Goal: Task Accomplishment & Management: Use online tool/utility

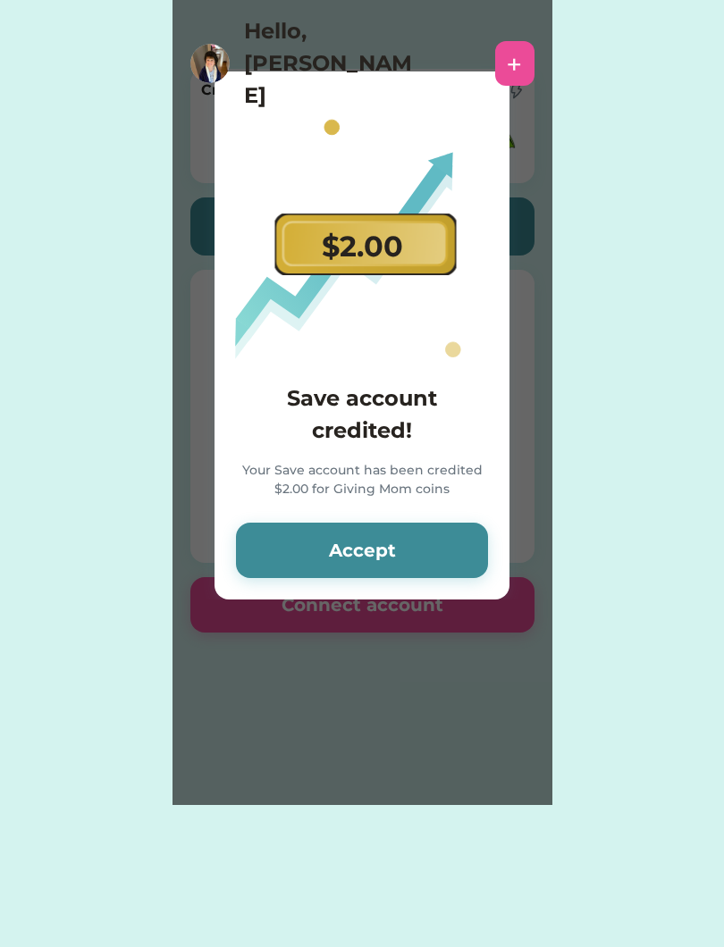
click at [460, 570] on button "Accept" at bounding box center [362, 550] width 252 height 55
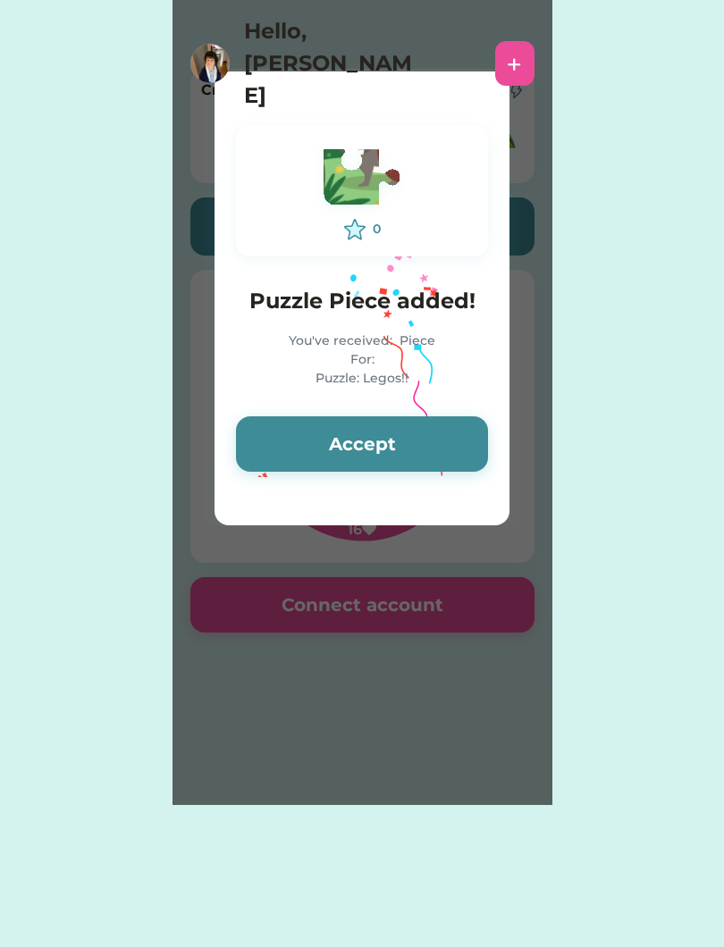
click at [414, 467] on button "Accept" at bounding box center [362, 443] width 252 height 55
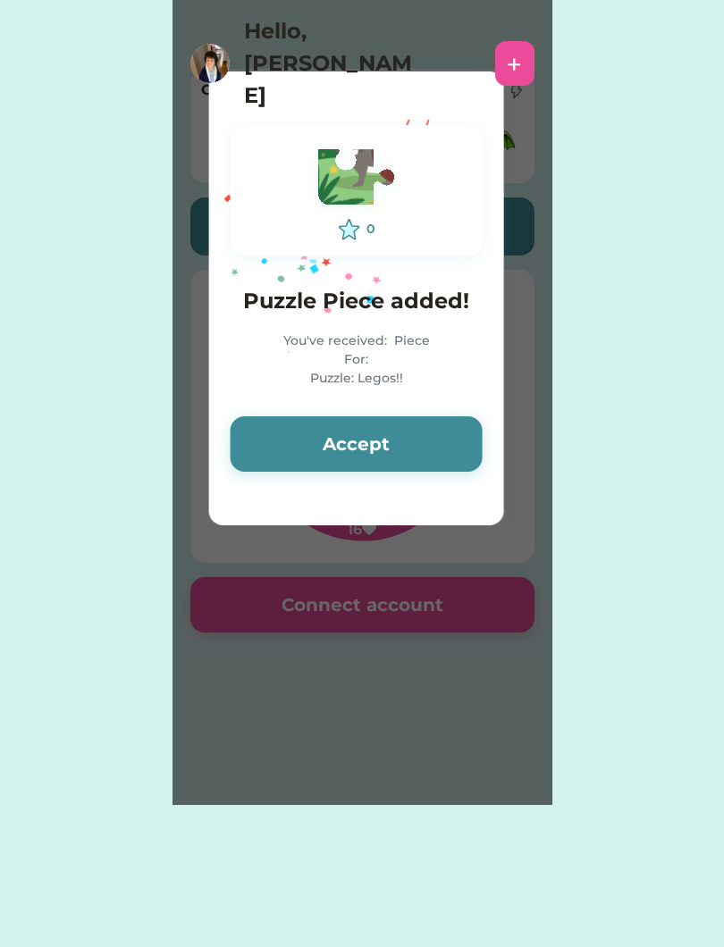
click at [449, 442] on button "Accept" at bounding box center [357, 443] width 252 height 55
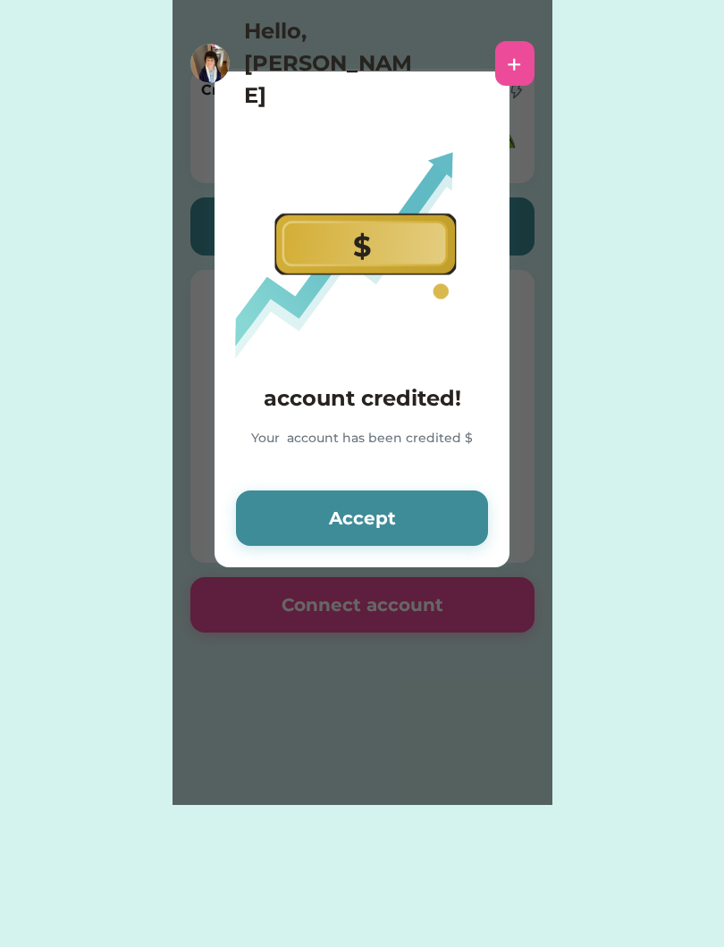
click at [462, 447] on div "account credited! Your account has been credited $" at bounding box center [362, 425] width 252 height 87
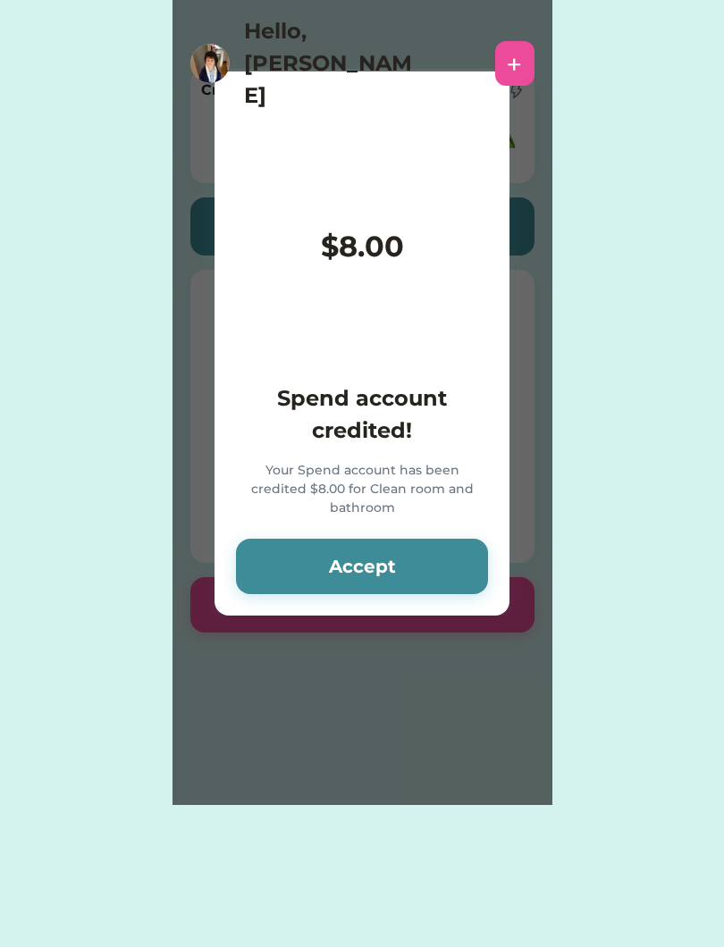
click at [449, 550] on button "Accept" at bounding box center [362, 566] width 252 height 55
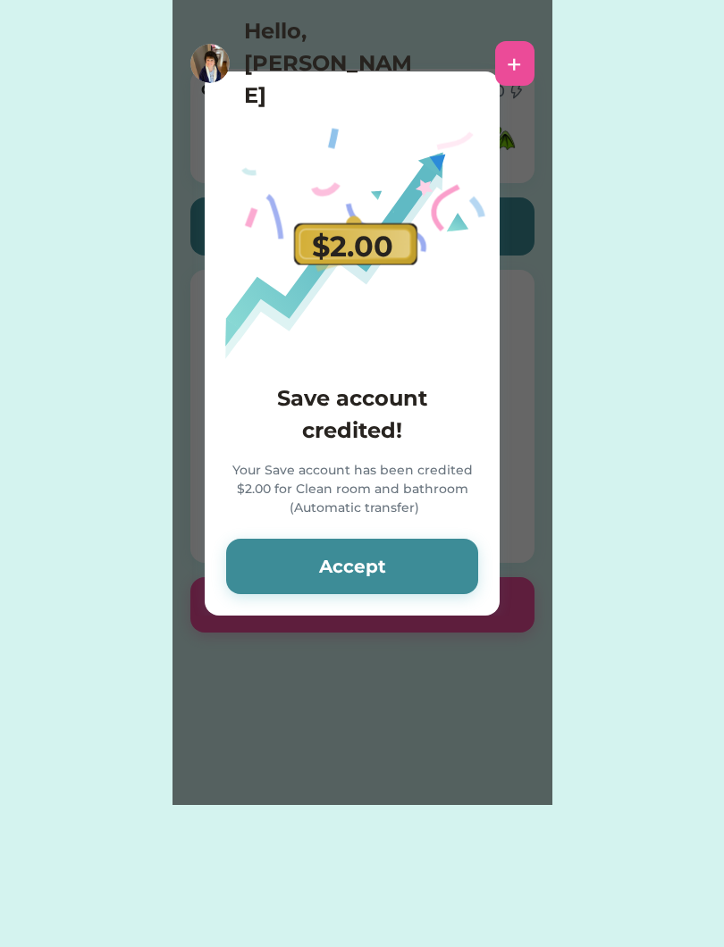
click at [442, 583] on button "Accept" at bounding box center [352, 566] width 252 height 55
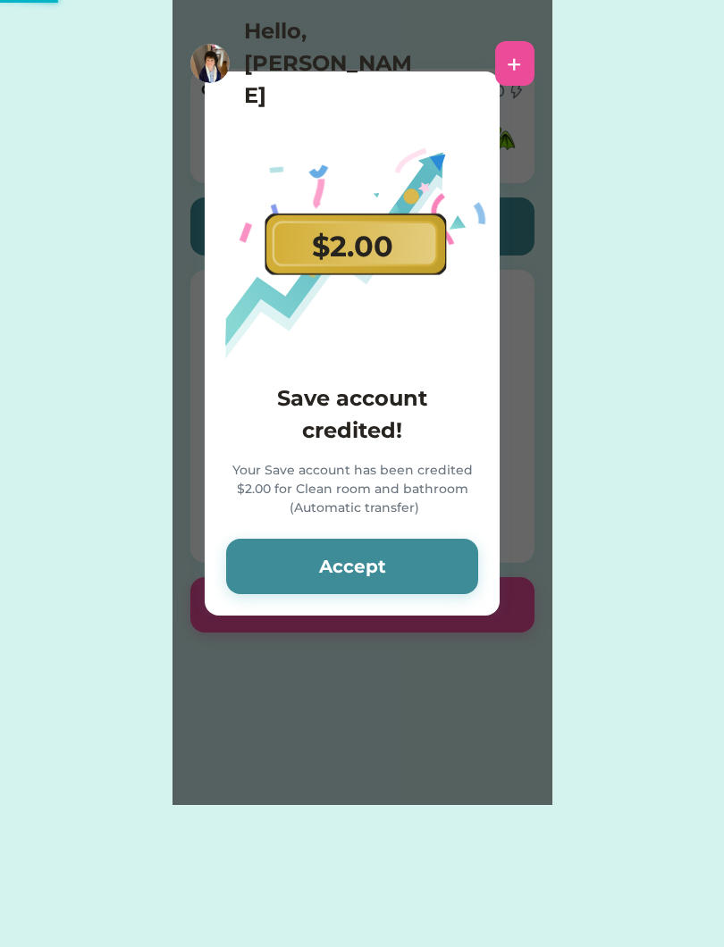
click at [441, 565] on button "Accept" at bounding box center [352, 566] width 252 height 55
click at [435, 567] on button "Accept" at bounding box center [352, 566] width 252 height 55
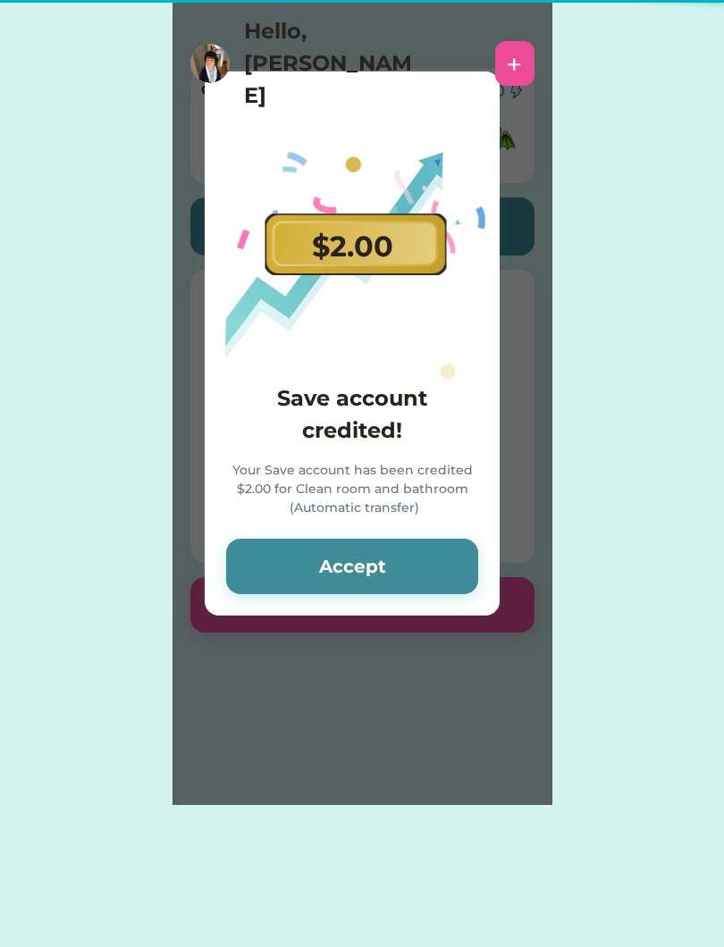
click at [429, 565] on button "Accept" at bounding box center [352, 566] width 252 height 55
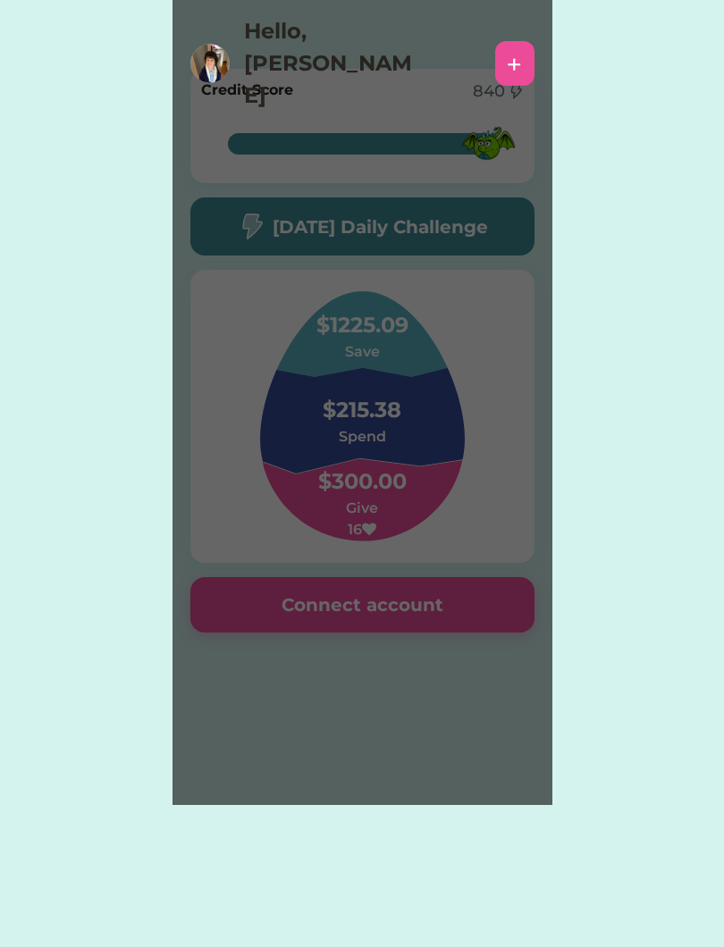
click at [417, 575] on div "Please wait $5.00 Spend account credited! Cecilia sent you $5.00 for Cookies. A…" at bounding box center [362, 402] width 380 height 805
click at [412, 575] on div "Please wait $5.00 Spend account credited! Cecilia sent you $5.00 for Cookies. A…" at bounding box center [362, 402] width 380 height 805
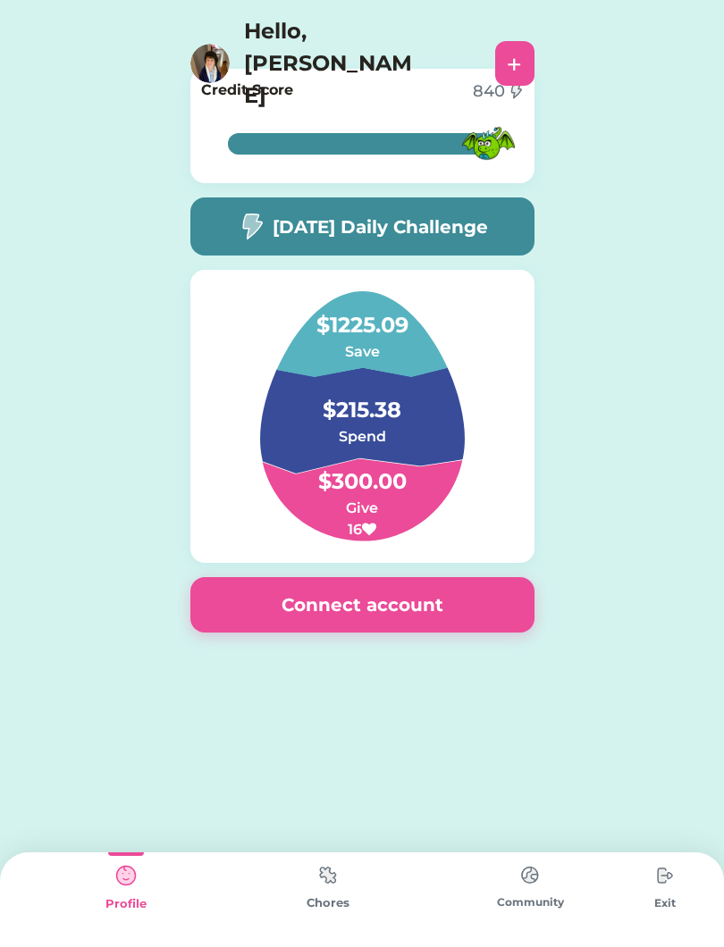
click at [666, 888] on img at bounding box center [665, 876] width 36 height 36
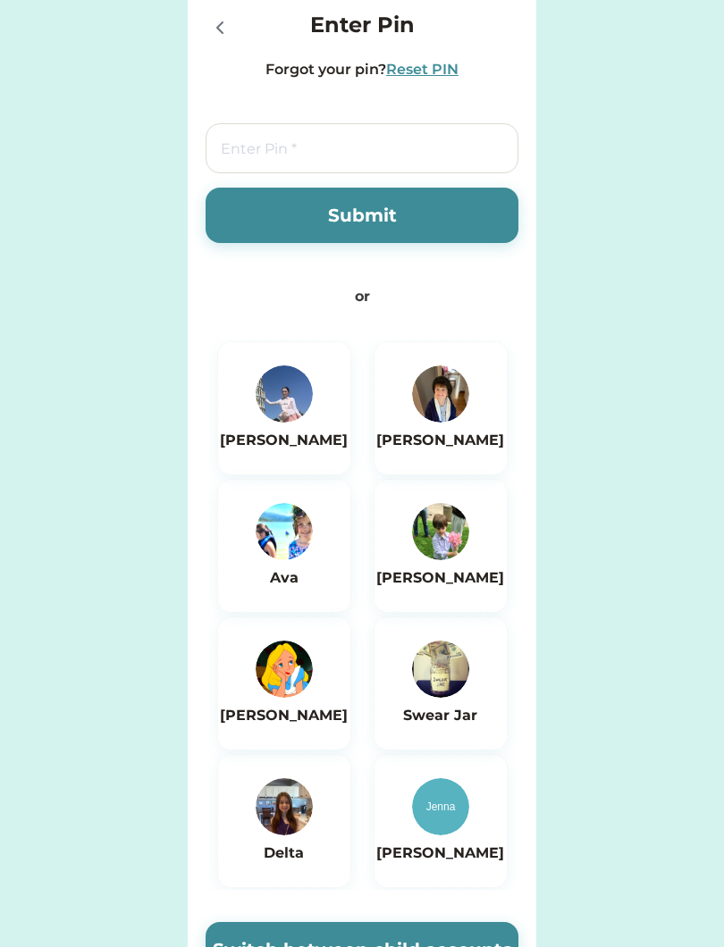
click at [439, 134] on input "tel" at bounding box center [362, 148] width 313 height 50
type input "6767"
click at [466, 217] on button "Submit" at bounding box center [362, 215] width 313 height 55
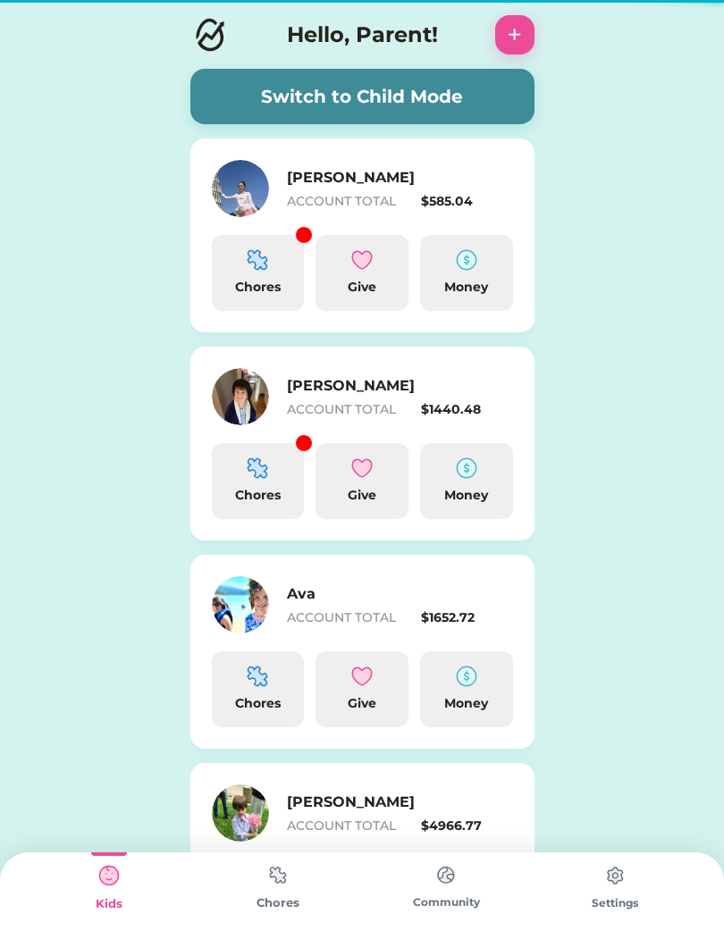
click at [439, 88] on button "Switch to Child Mode" at bounding box center [362, 96] width 344 height 55
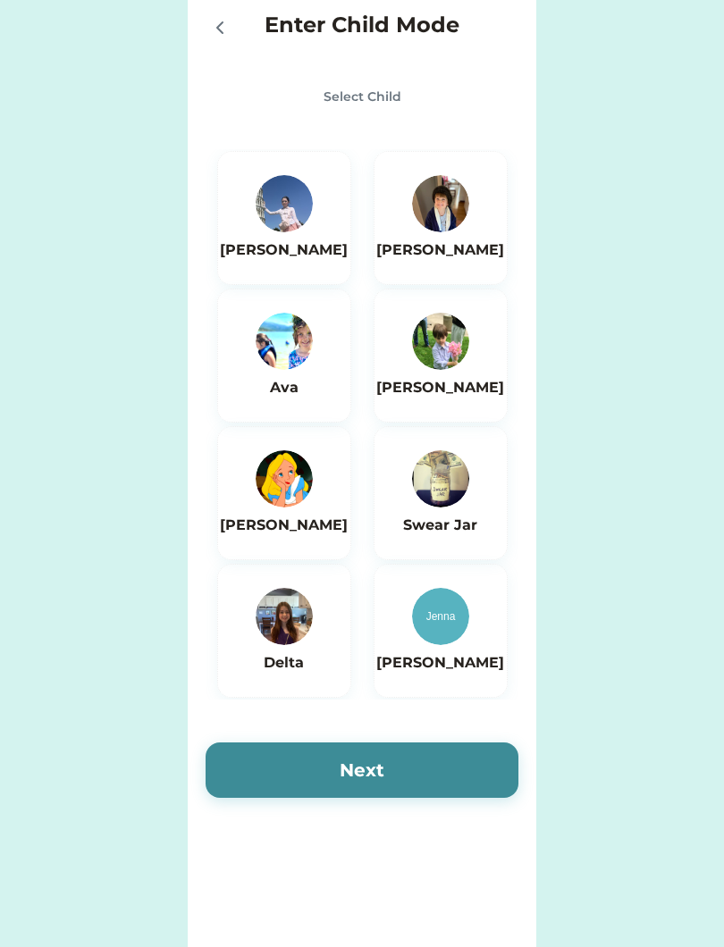
scroll to position [29, 0]
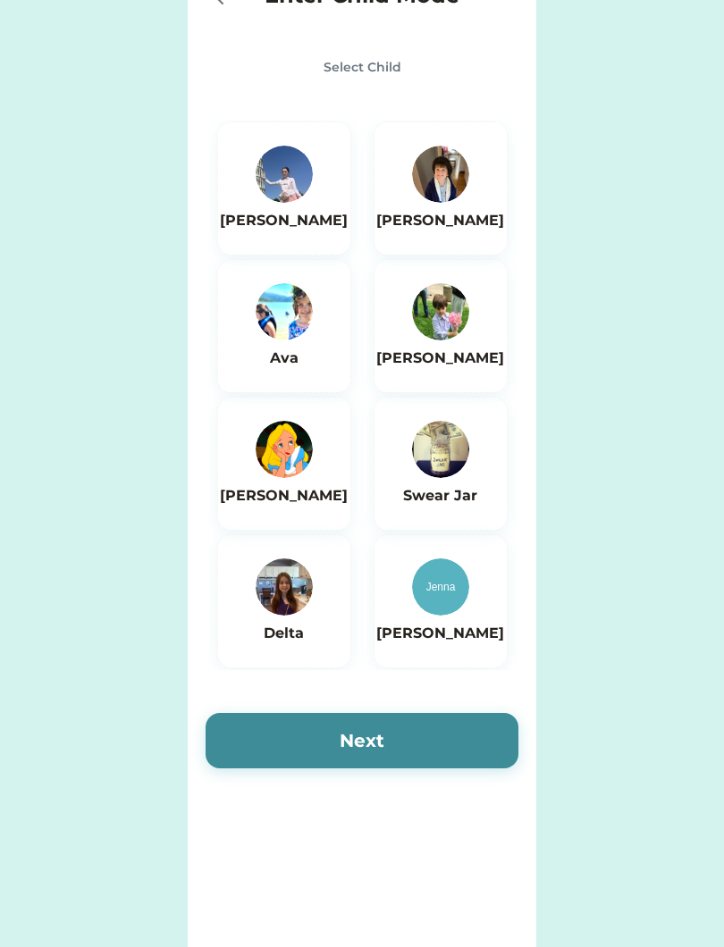
click at [256, 202] on div "[PERSON_NAME]" at bounding box center [284, 189] width 128 height 86
click at [470, 744] on button "Next" at bounding box center [362, 740] width 313 height 55
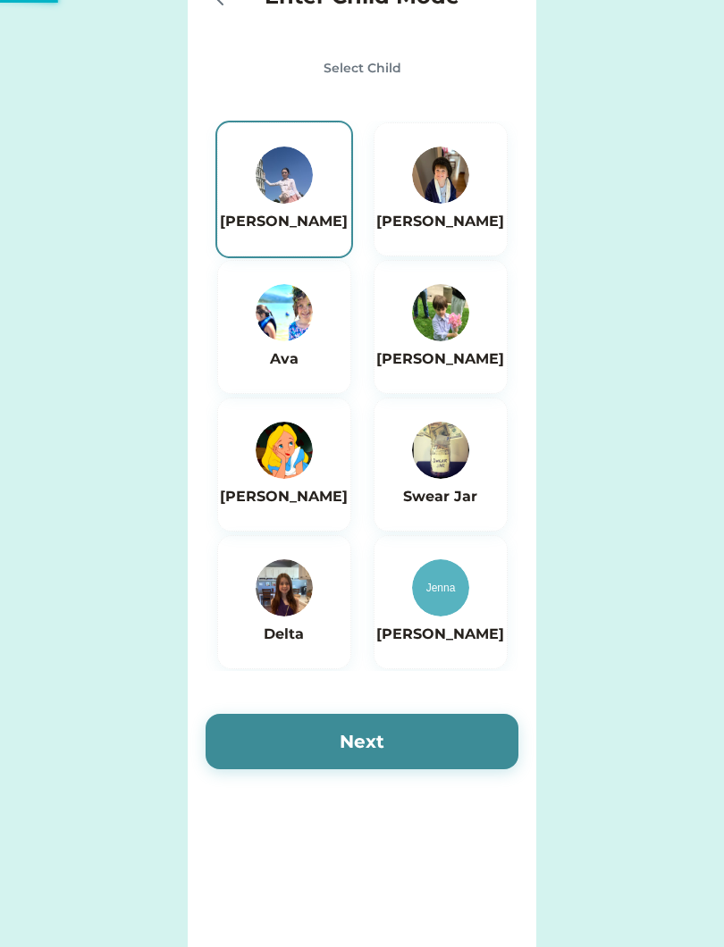
scroll to position [0, 0]
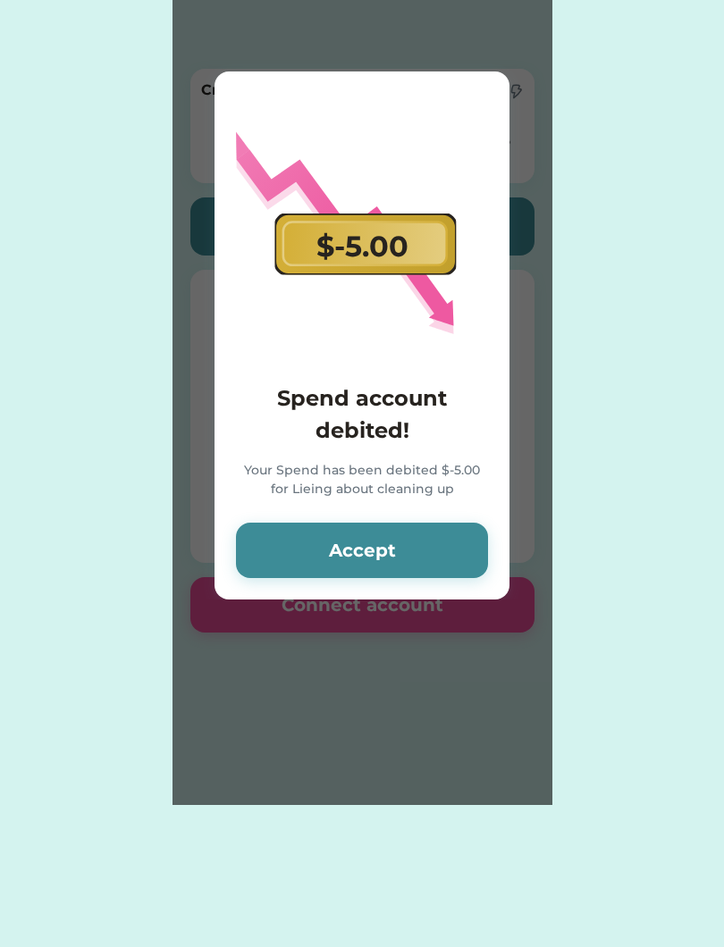
click at [453, 551] on button "Accept" at bounding box center [362, 550] width 252 height 55
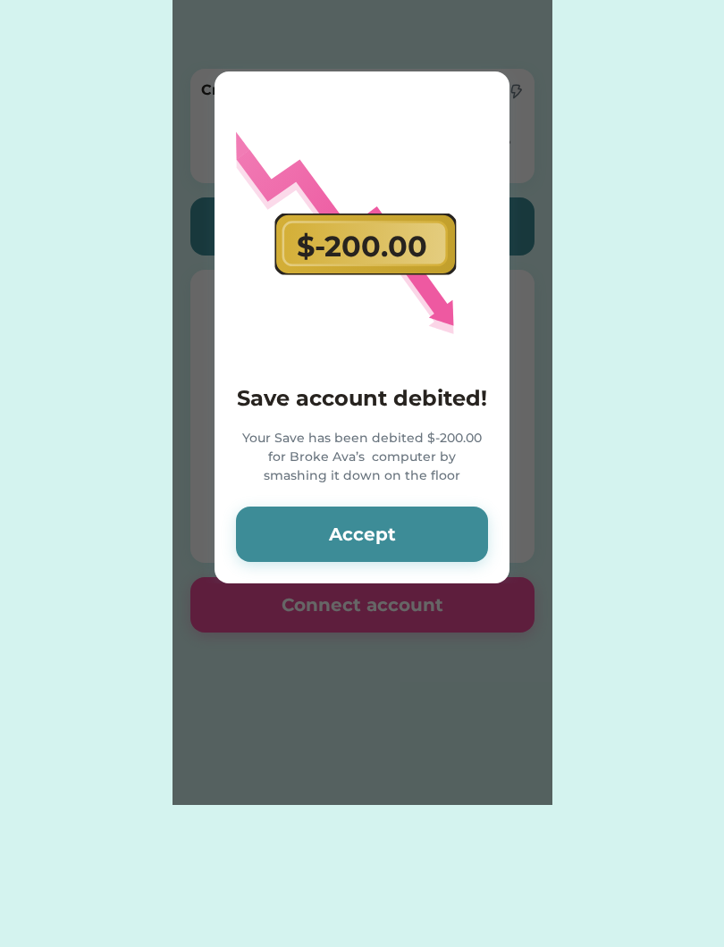
click at [406, 533] on button "Accept" at bounding box center [362, 534] width 252 height 55
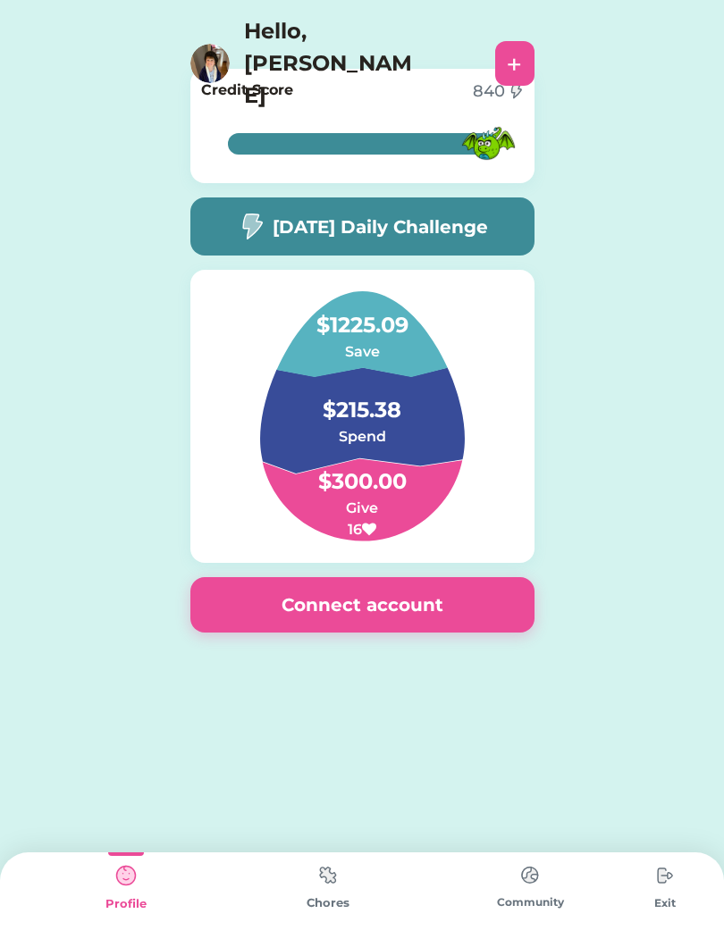
click at [480, 223] on h5 "[DATE] Daily Challenge" at bounding box center [380, 227] width 215 height 27
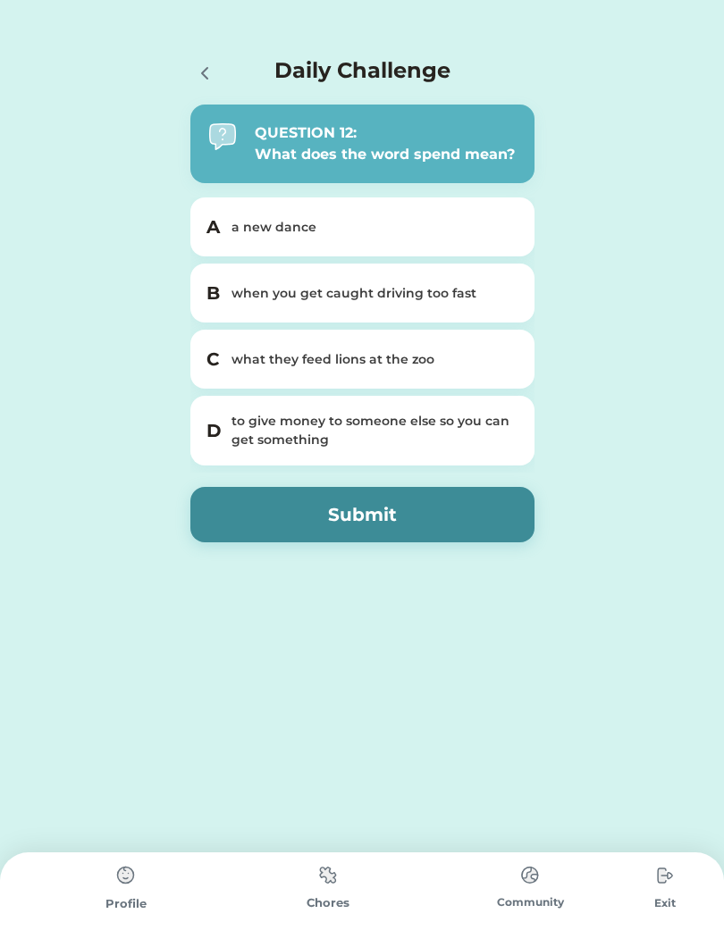
click at [507, 431] on div "to give money to someone else so you can get something" at bounding box center [372, 431] width 283 height 38
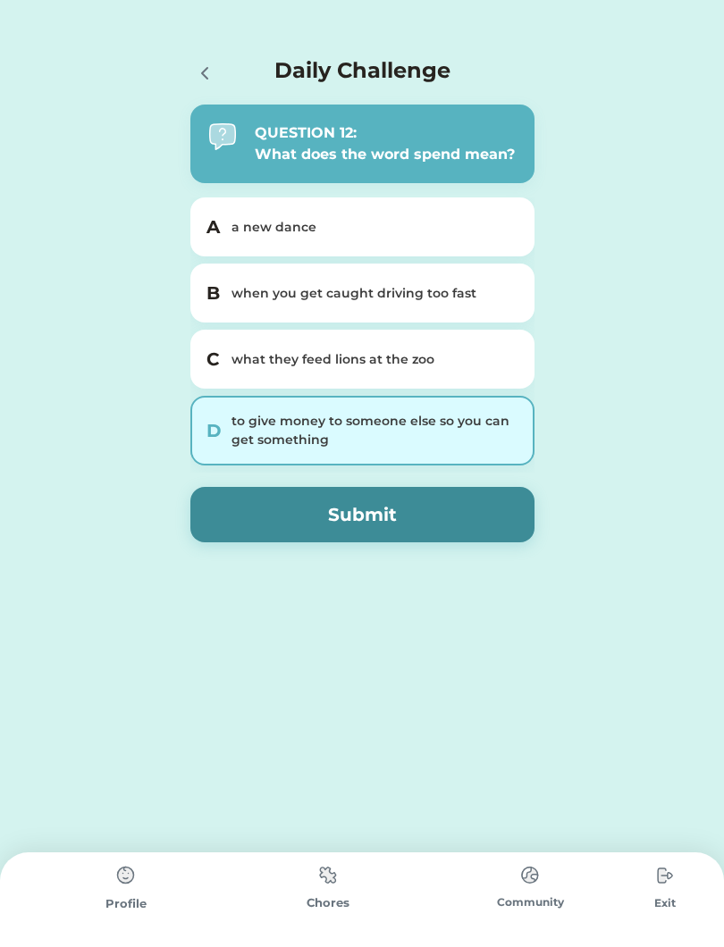
click at [416, 512] on button "Submit" at bounding box center [362, 514] width 344 height 55
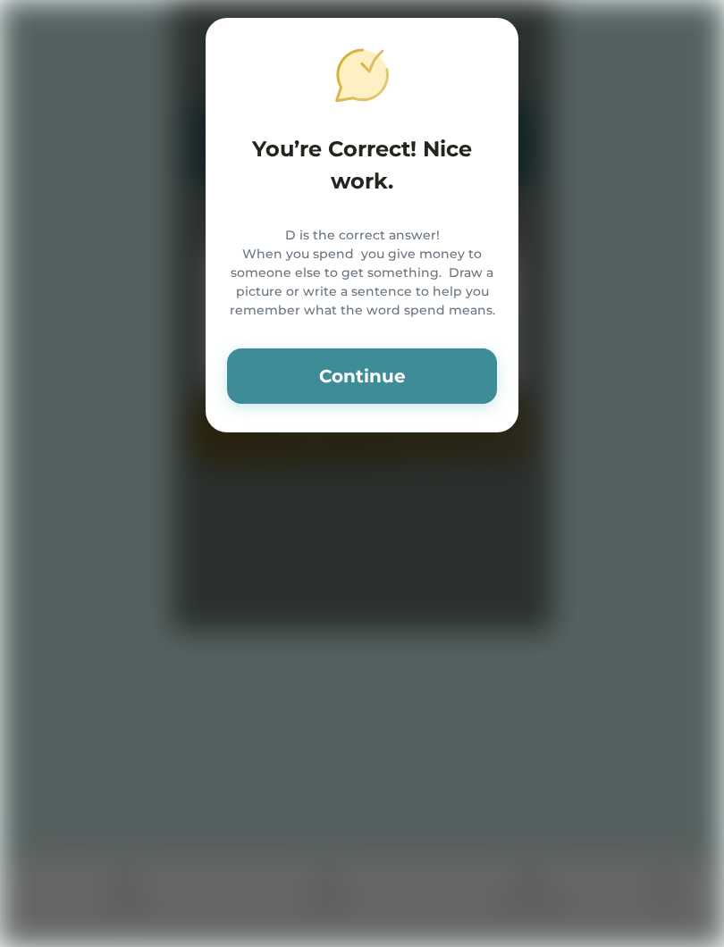
click at [415, 390] on button "Continue" at bounding box center [362, 376] width 270 height 55
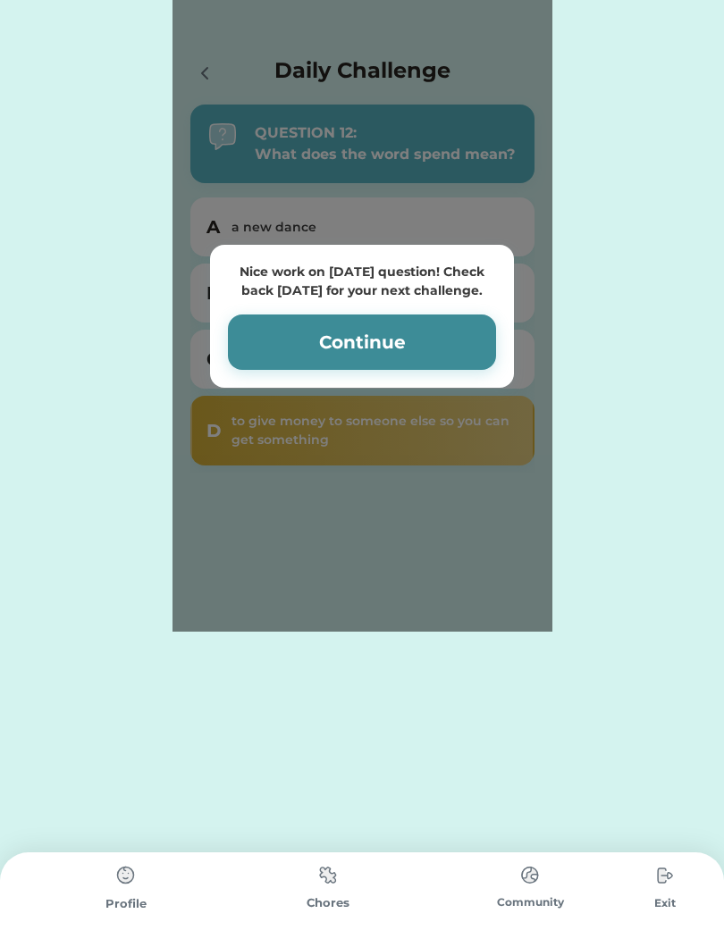
click at [209, 80] on div "Nice work on today’s question! Check back tomorrow for your next challenge. Con…" at bounding box center [362, 316] width 380 height 632
click at [275, 339] on button "Continue" at bounding box center [362, 342] width 268 height 55
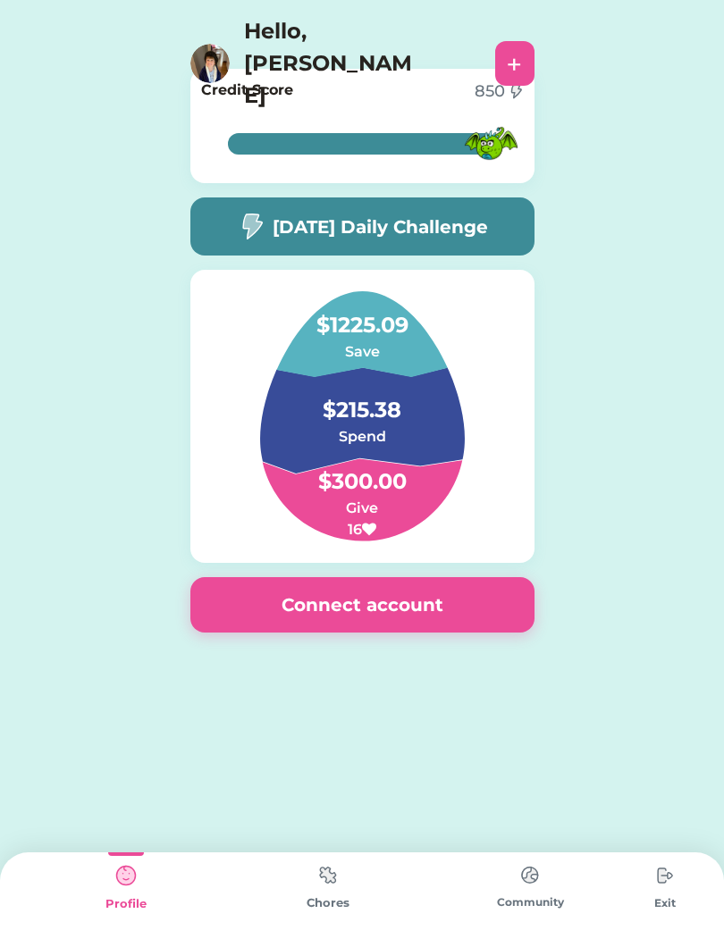
click at [519, 50] on div "+" at bounding box center [514, 63] width 15 height 27
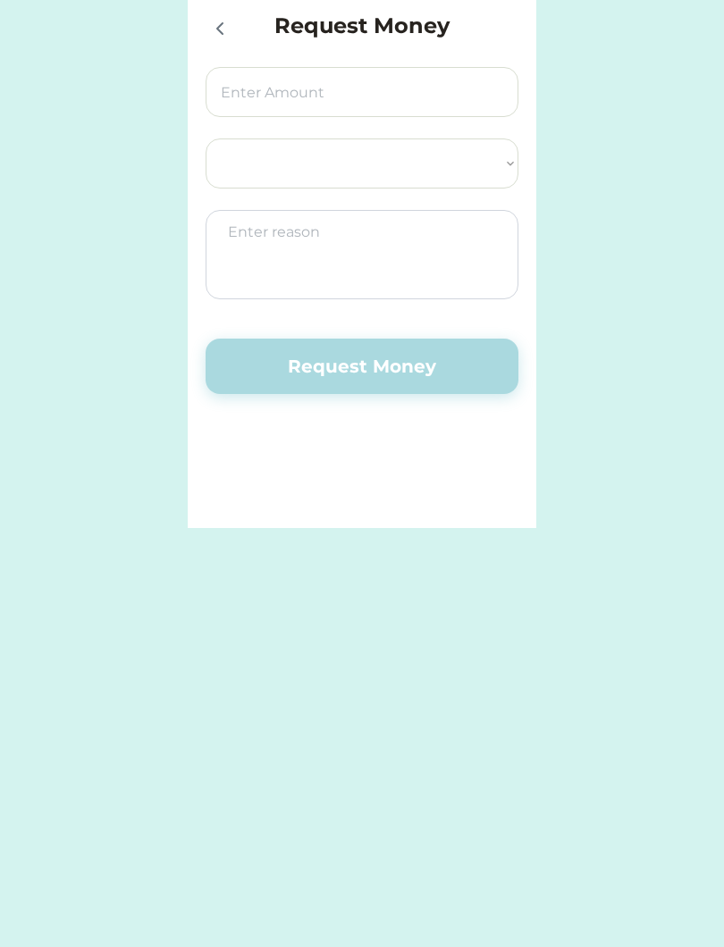
select select ""PLACEHOLDER_1427118222253""
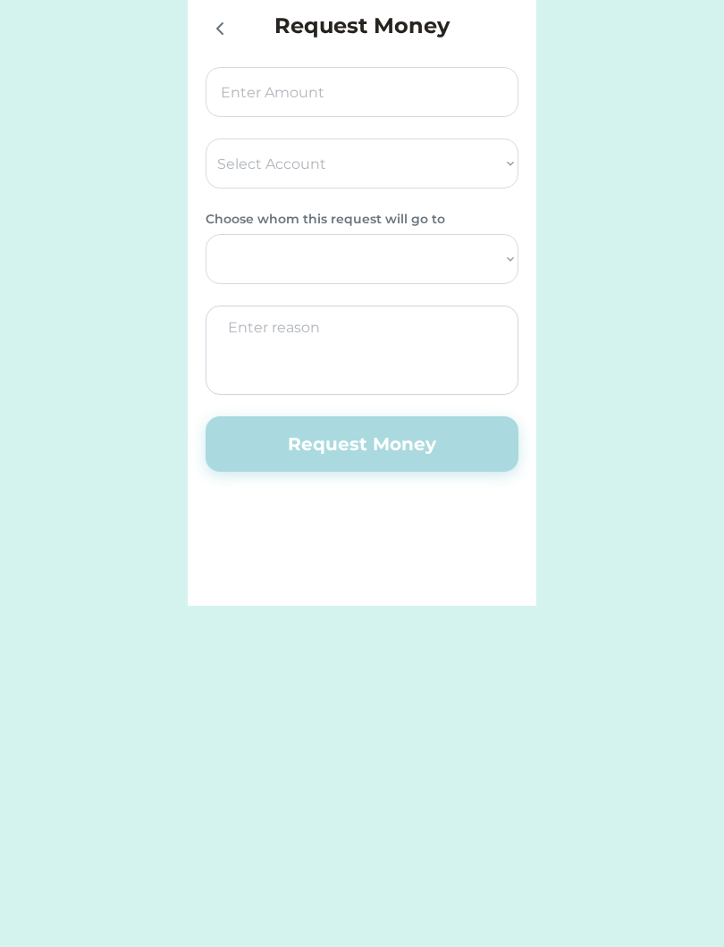
select select ""1348695171700984260__LOOKUP__1614118105497x338483681326215300""
click at [220, 44] on div at bounding box center [224, 28] width 36 height 36
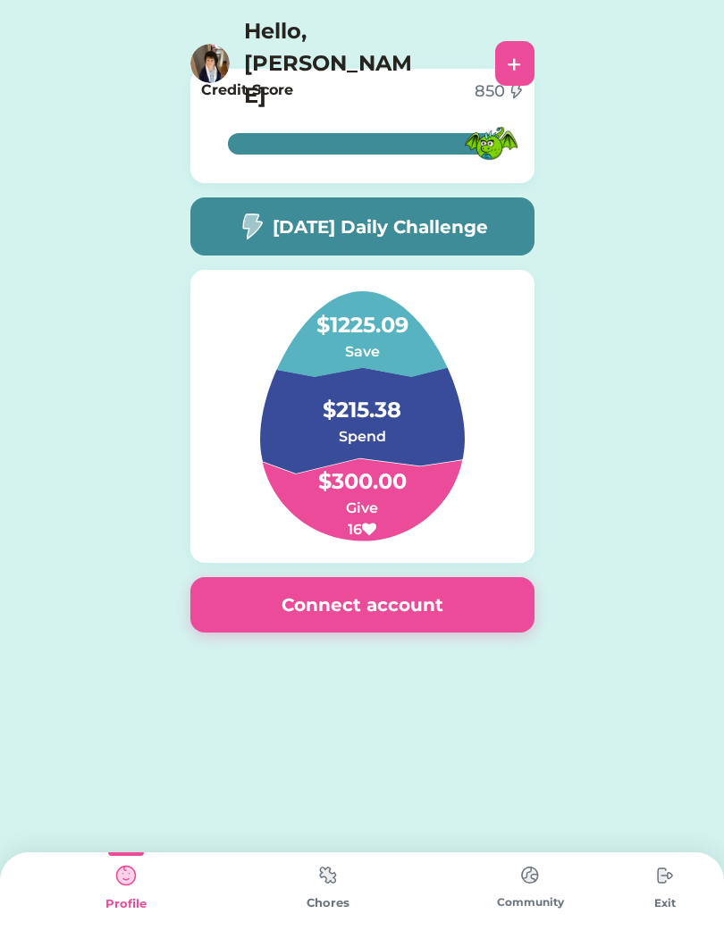
click at [318, 907] on div "Chores" at bounding box center [328, 904] width 202 height 18
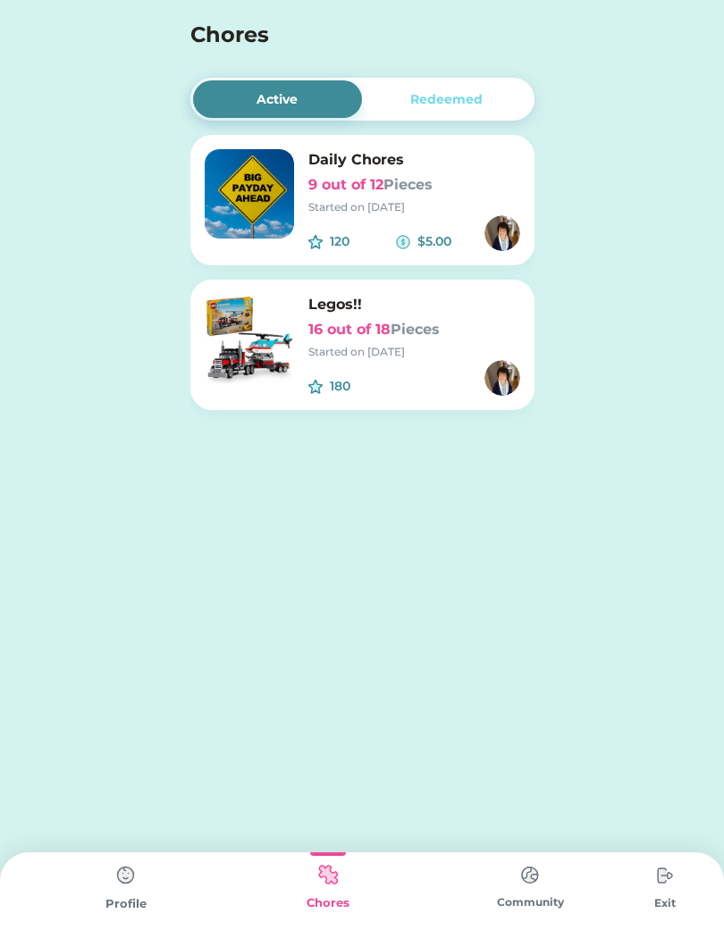
click at [396, 351] on div "Started on 2/12/25" at bounding box center [414, 352] width 212 height 16
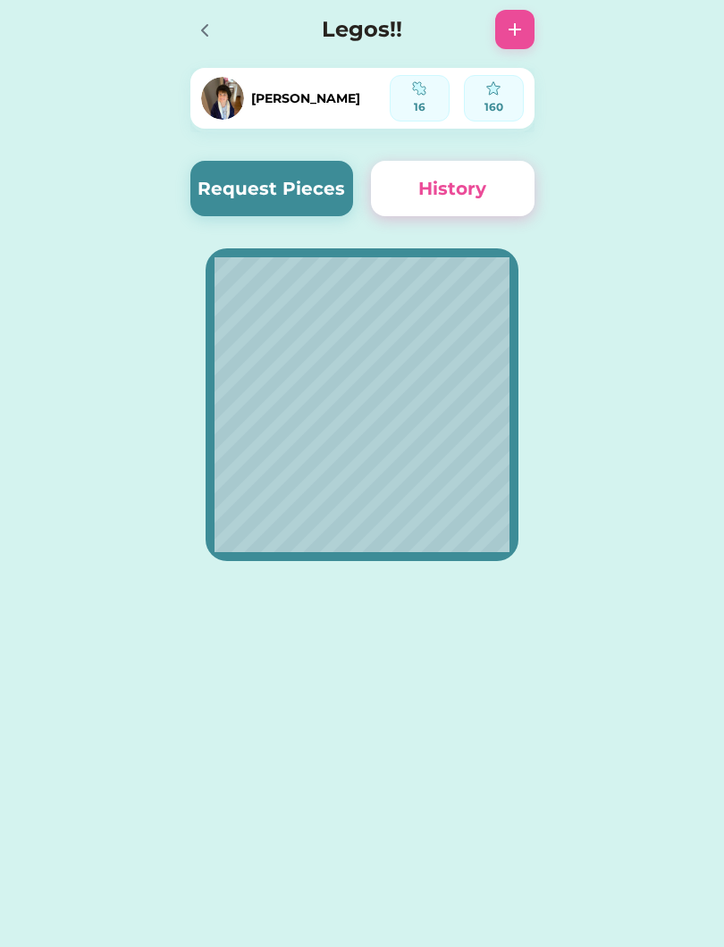
click at [191, 22] on div at bounding box center [203, 29] width 27 height 27
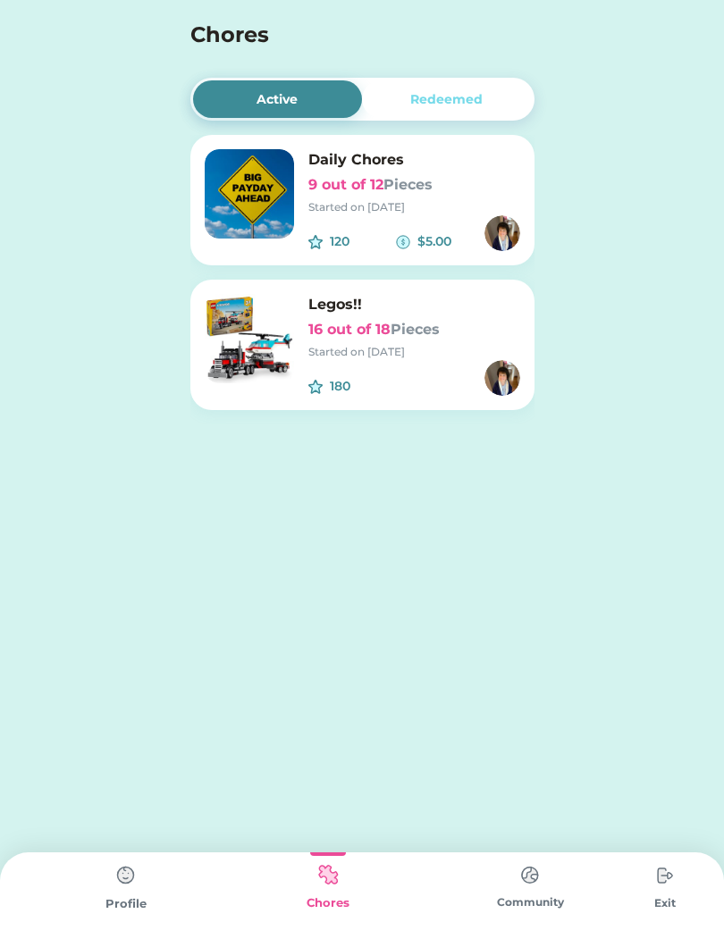
click at [547, 879] on img at bounding box center [530, 875] width 36 height 35
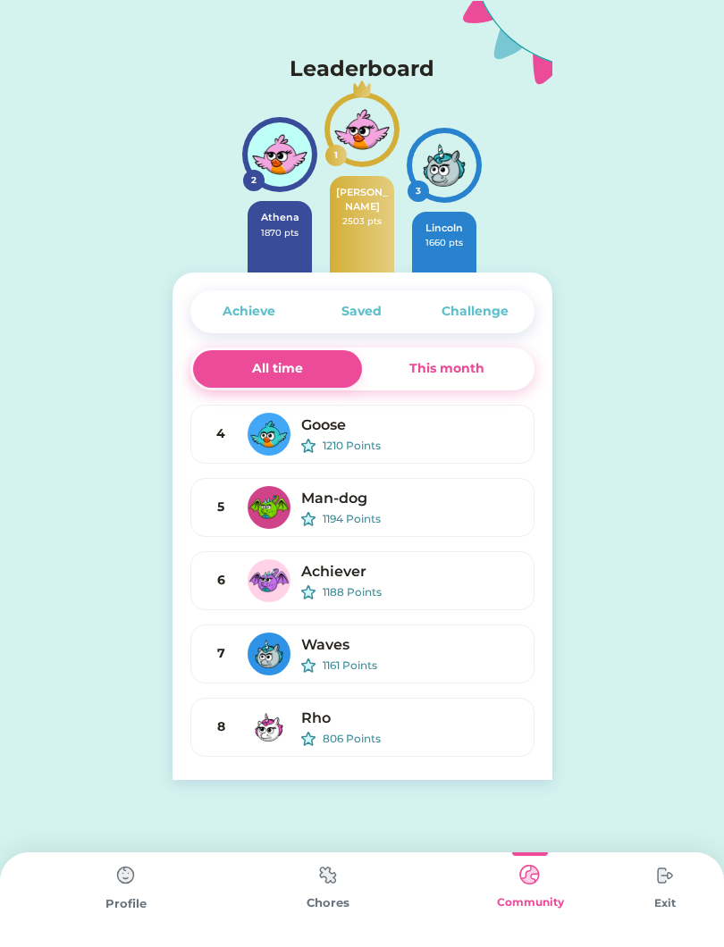
click at [334, 890] on img at bounding box center [328, 875] width 36 height 35
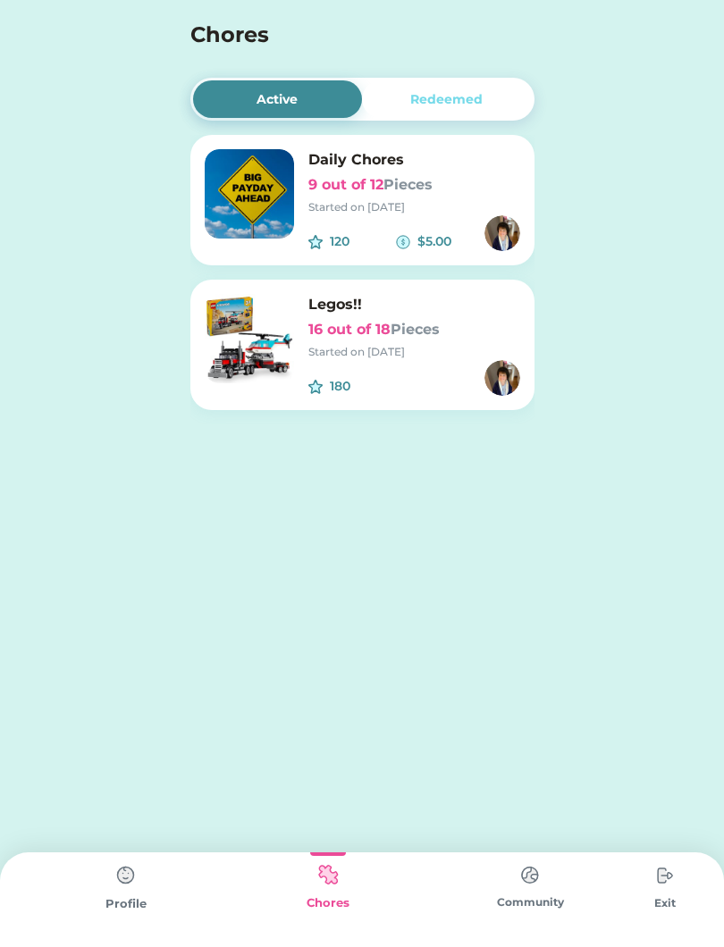
click at [133, 892] on img at bounding box center [126, 876] width 36 height 36
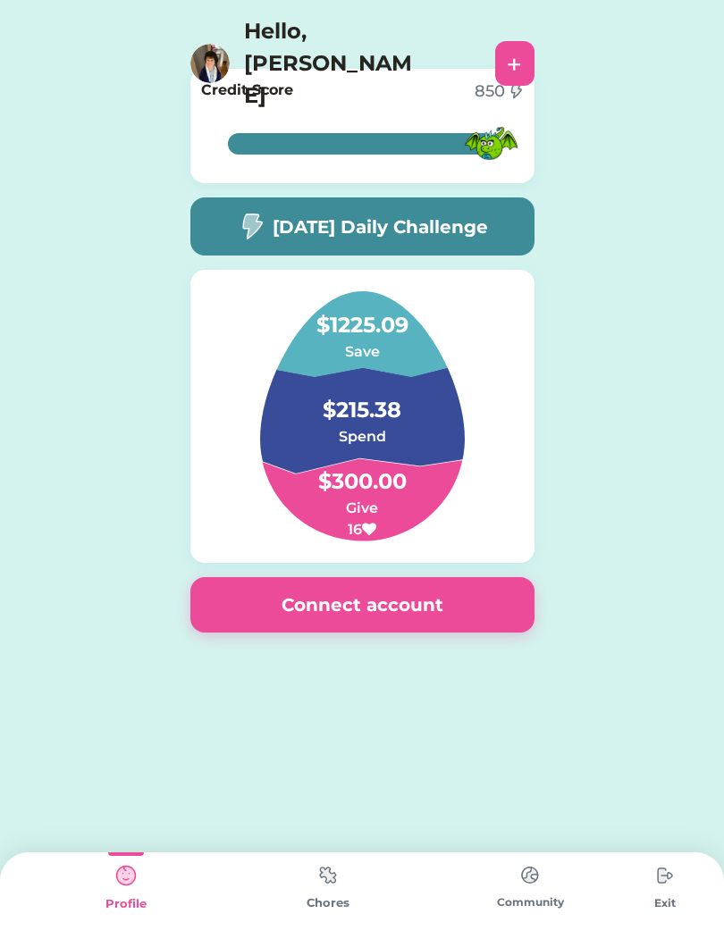
click at [330, 890] on img at bounding box center [328, 875] width 36 height 35
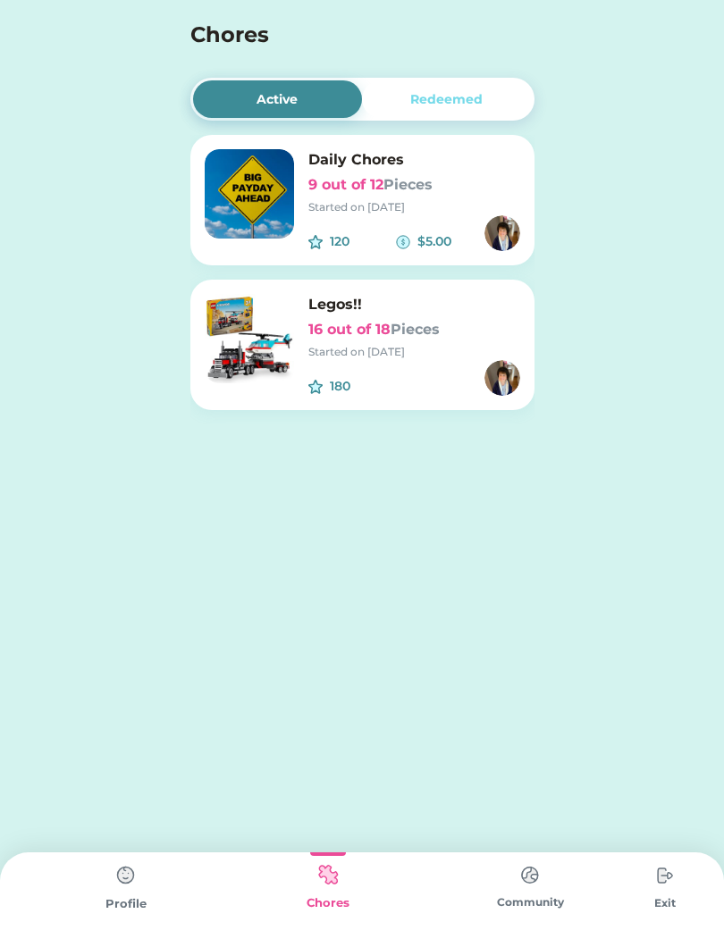
click at [481, 86] on div "Redeemed" at bounding box center [447, 99] width 170 height 38
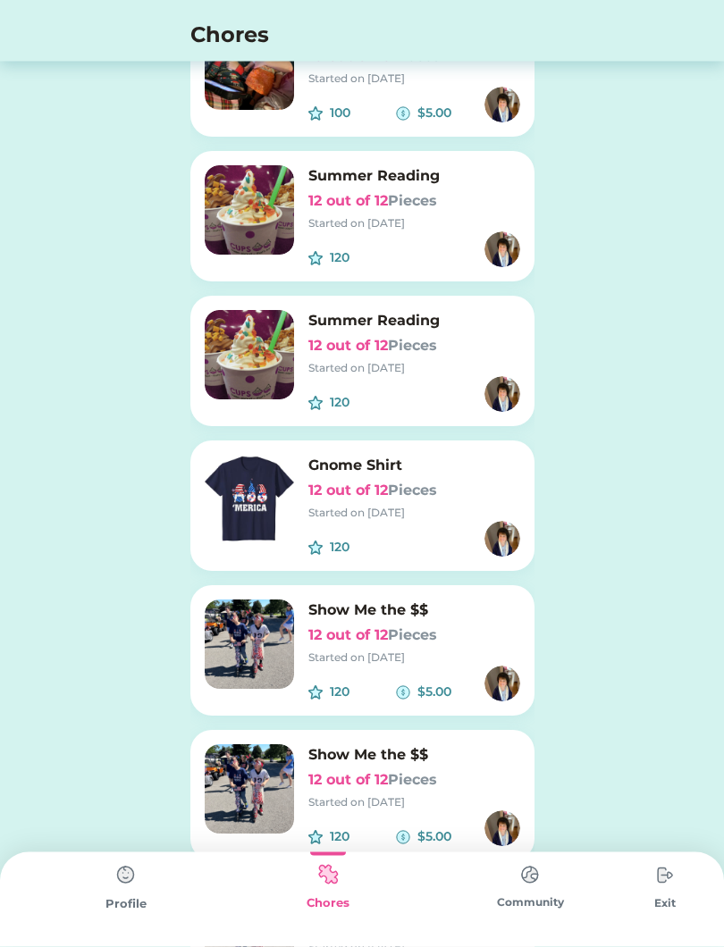
scroll to position [8423, 0]
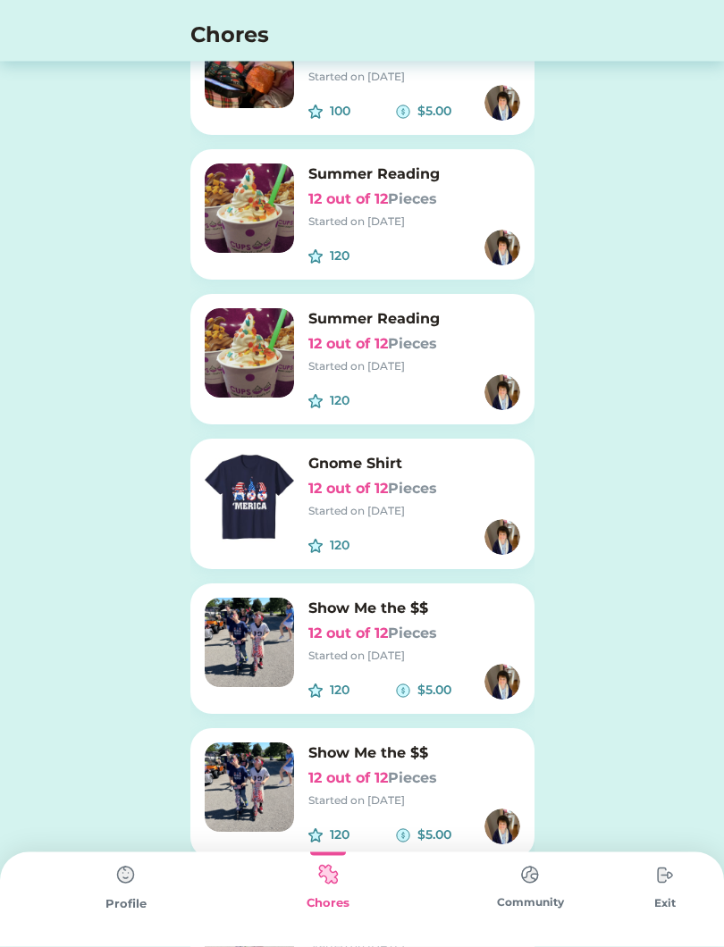
click at [659, 890] on img at bounding box center [665, 876] width 36 height 36
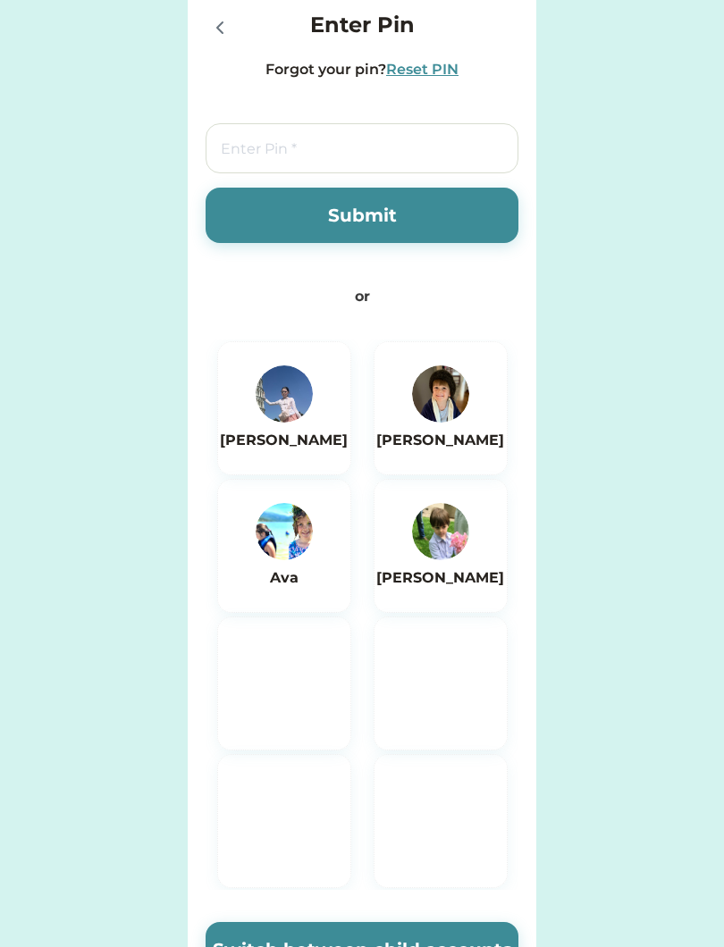
click at [659, 885] on div "Request Money Select Account Save Spend Give Test Choose whom this request will…" at bounding box center [362, 578] width 724 height 1156
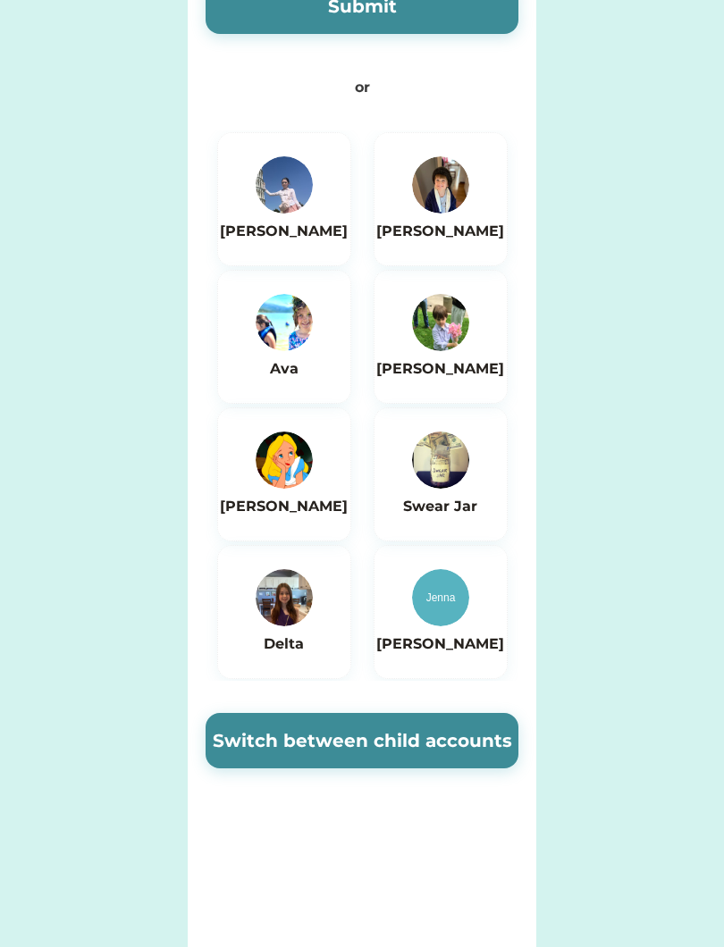
scroll to position [203, 0]
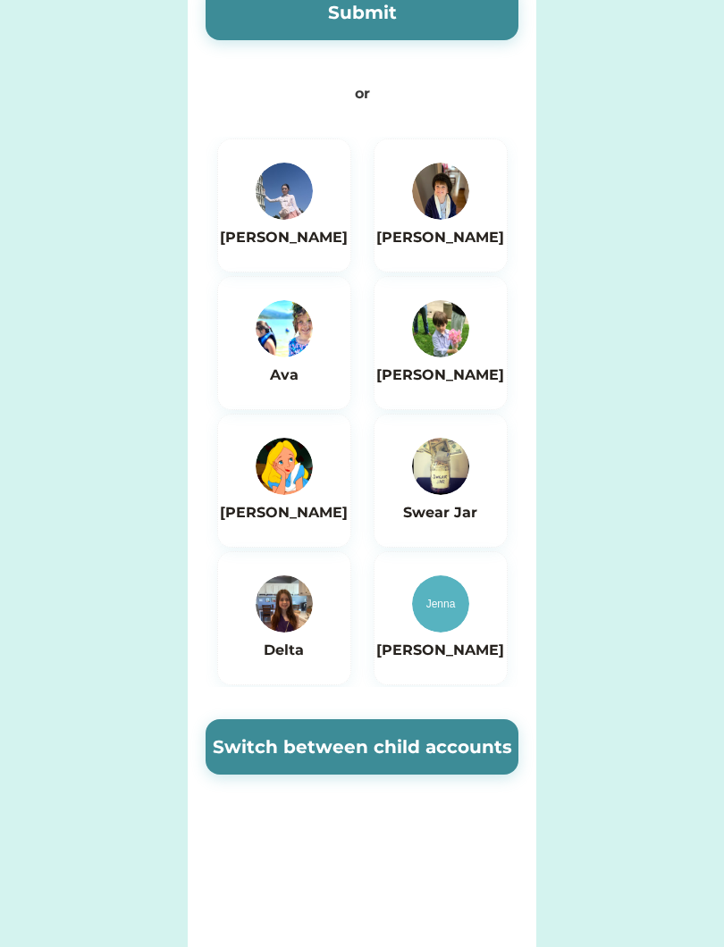
click at [298, 213] on img at bounding box center [284, 191] width 57 height 57
click at [416, 743] on button "Switch between child accounts" at bounding box center [362, 746] width 313 height 55
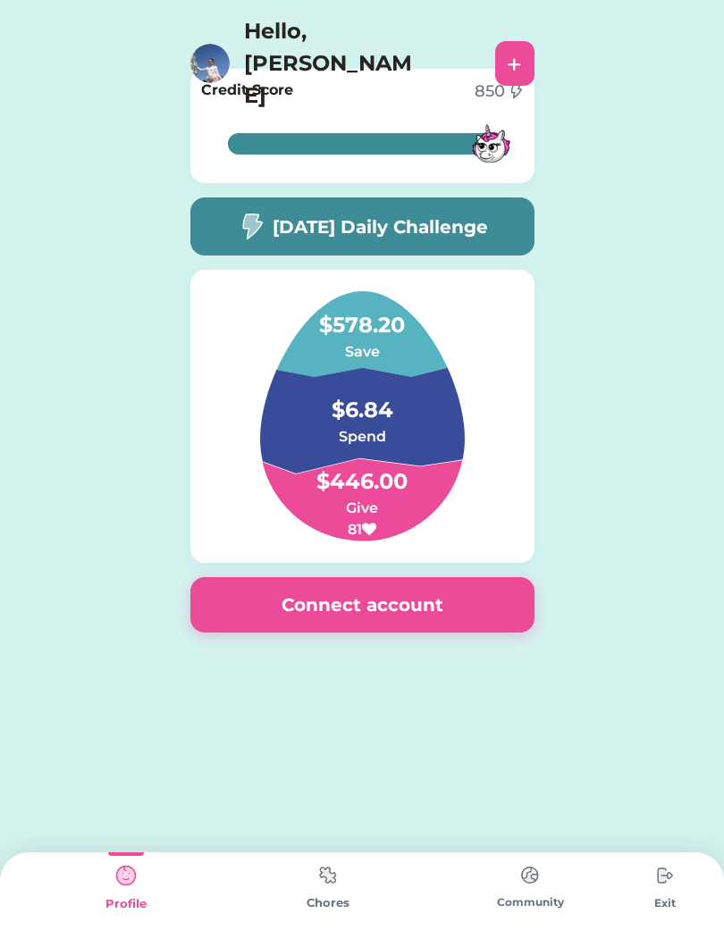
click at [324, 872] on img at bounding box center [328, 875] width 36 height 35
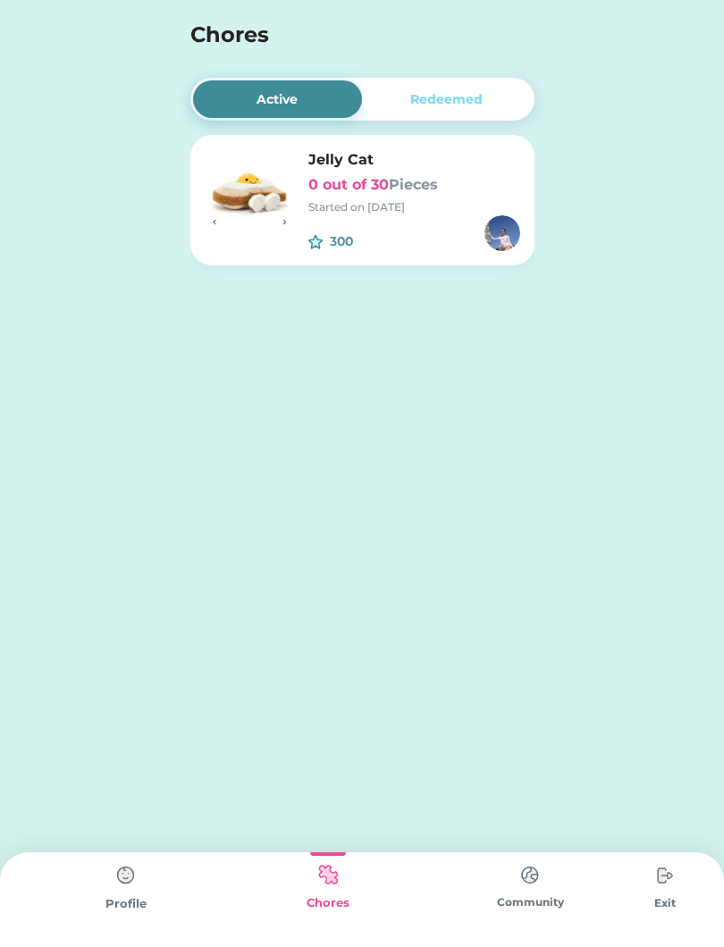
click at [392, 80] on div "Redeemed" at bounding box center [447, 99] width 170 height 38
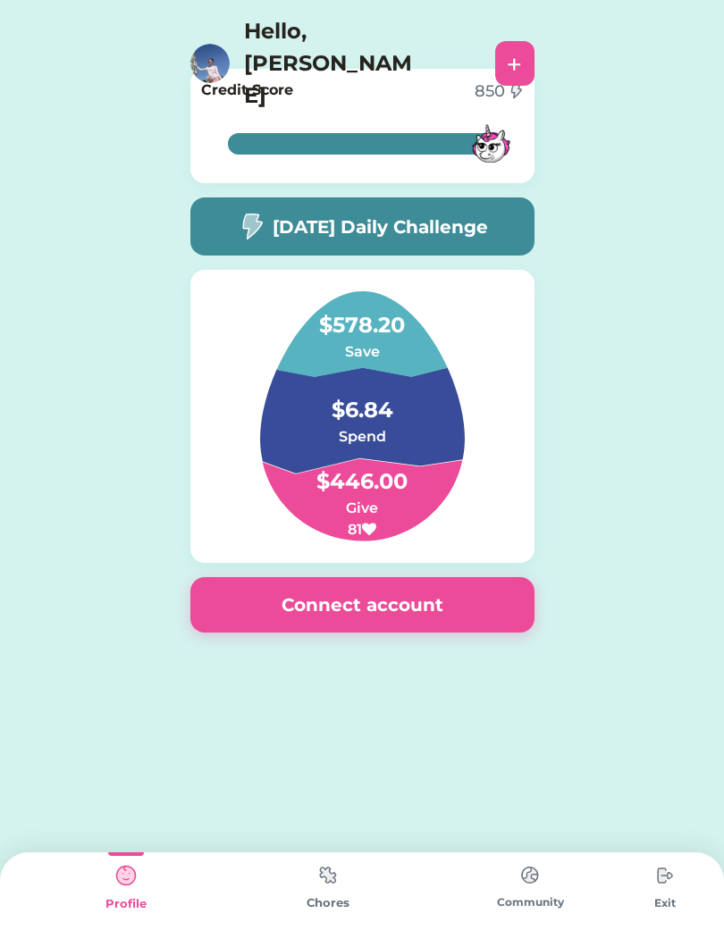
click at [626, 869] on div "Community" at bounding box center [530, 900] width 202 height 95
click at [656, 893] on img at bounding box center [665, 876] width 36 height 36
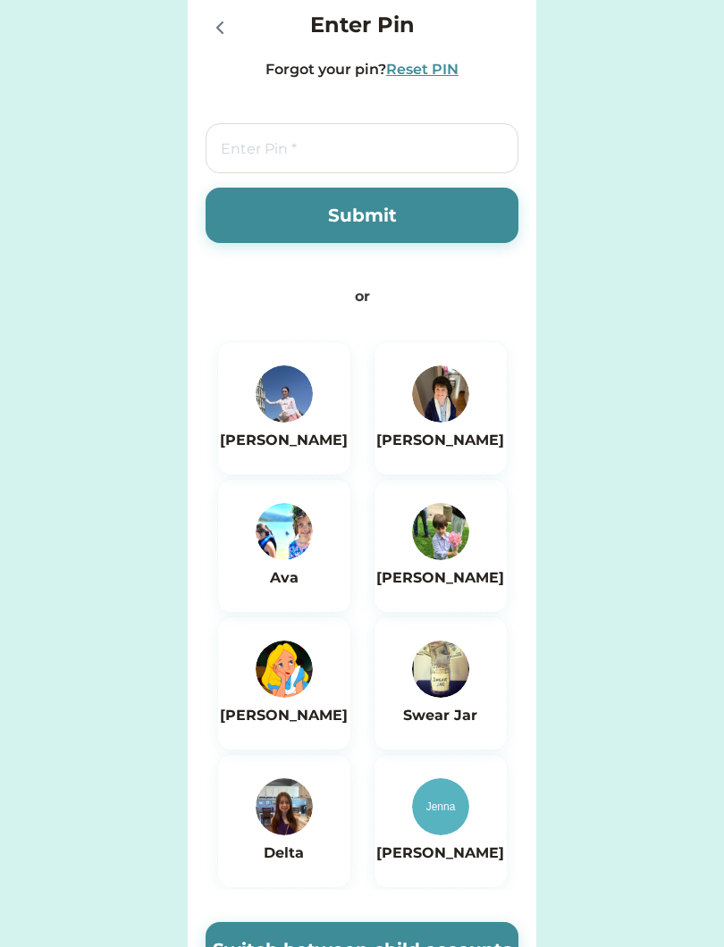
click at [380, 157] on input "tel" at bounding box center [362, 148] width 313 height 50
type input "6767"
click at [392, 214] on button "Submit" at bounding box center [362, 215] width 313 height 55
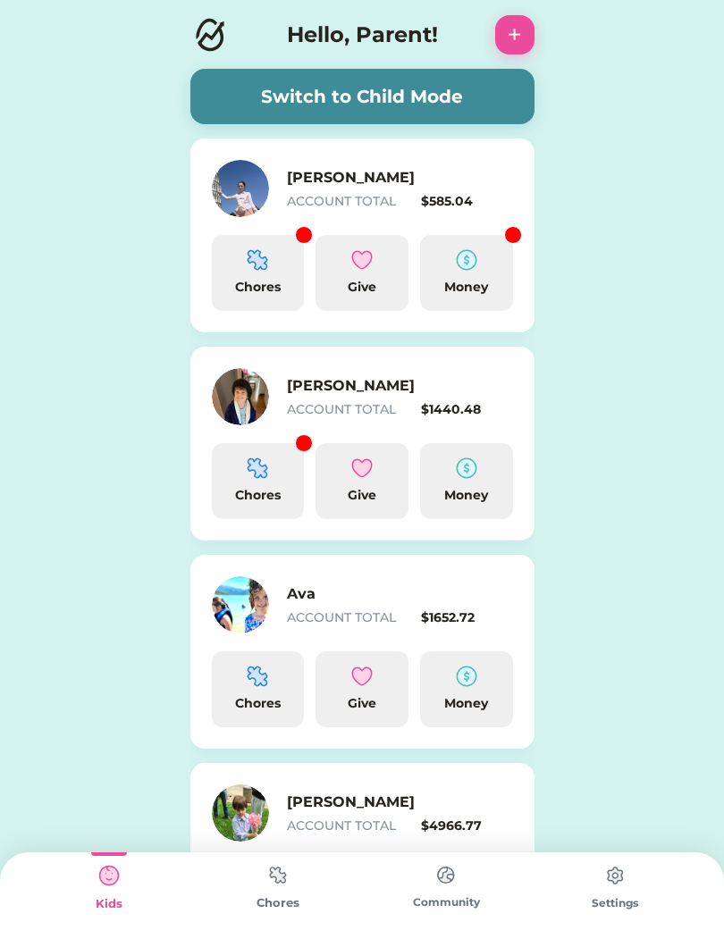
click at [437, 193] on div "$585.04" at bounding box center [467, 201] width 92 height 19
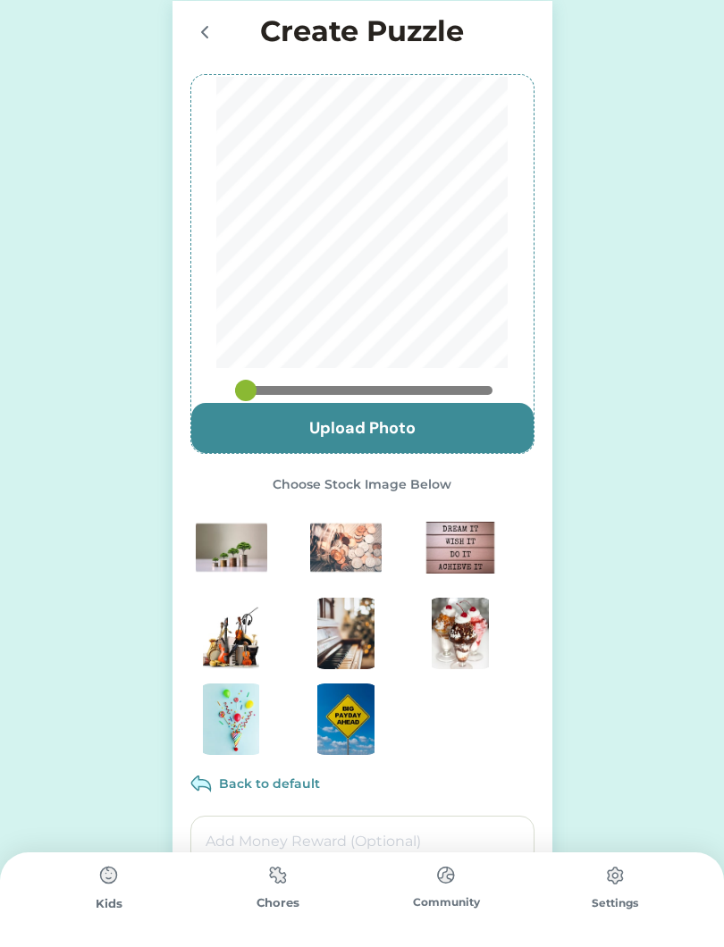
click at [434, 424] on input "file" at bounding box center [362, 428] width 342 height 50
click at [443, 421] on input "file" at bounding box center [362, 428] width 342 height 50
click at [467, 421] on input "file" at bounding box center [362, 428] width 342 height 50
